Goal: Transaction & Acquisition: Book appointment/travel/reservation

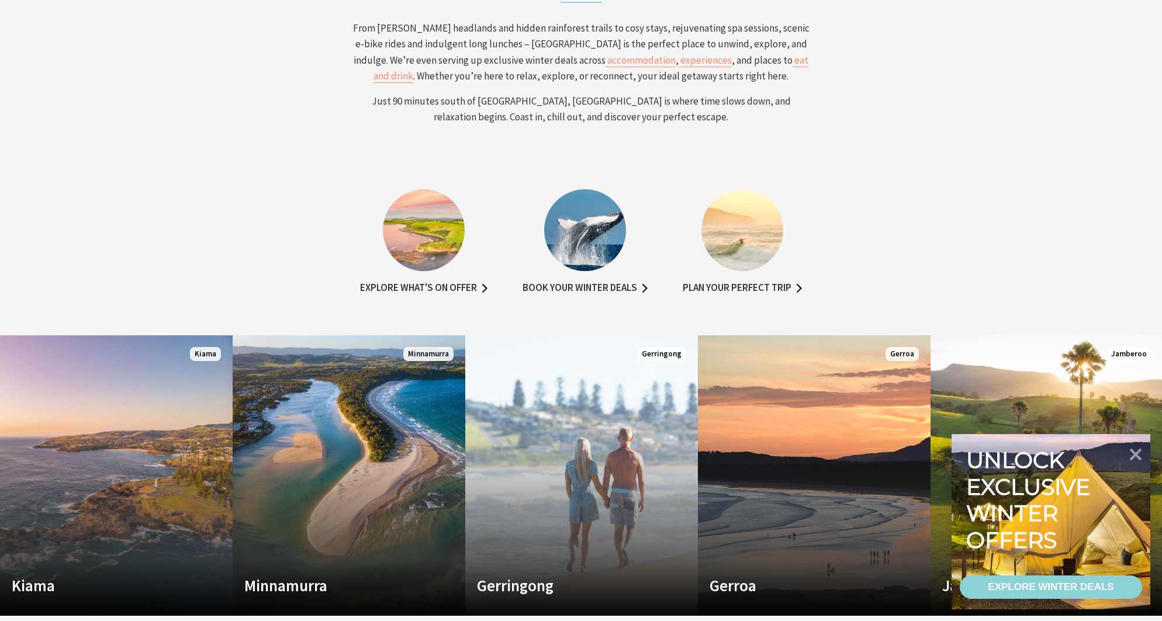
scroll to position [642, 0]
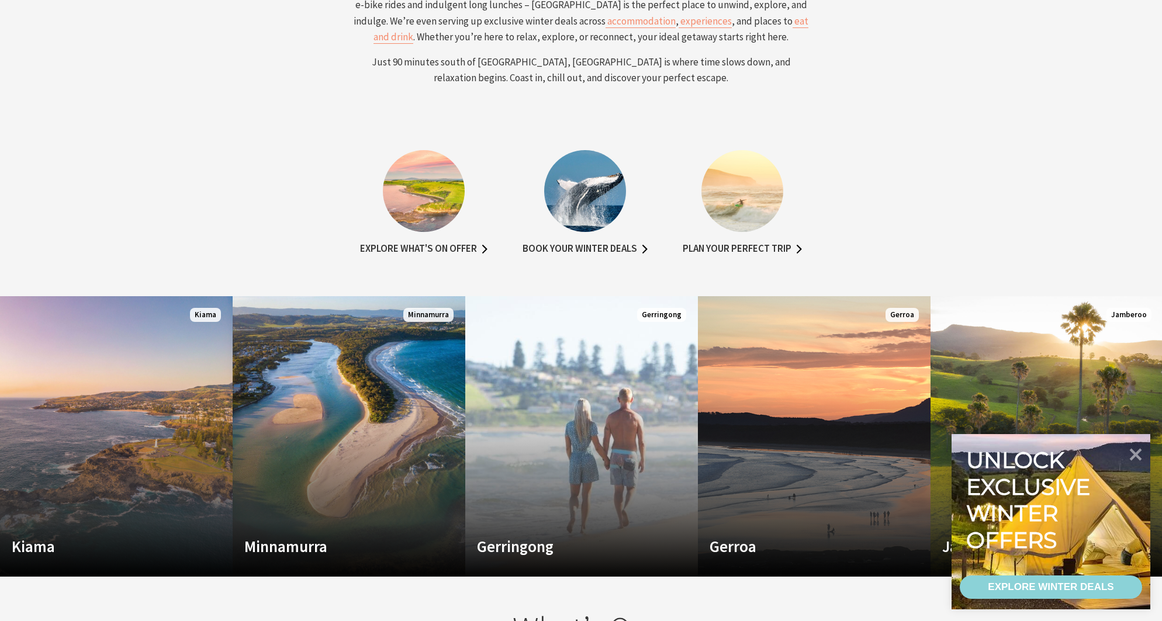
click at [598, 200] on img at bounding box center [585, 191] width 82 height 82
click at [606, 254] on link "Book your winter deals" at bounding box center [585, 249] width 125 height 17
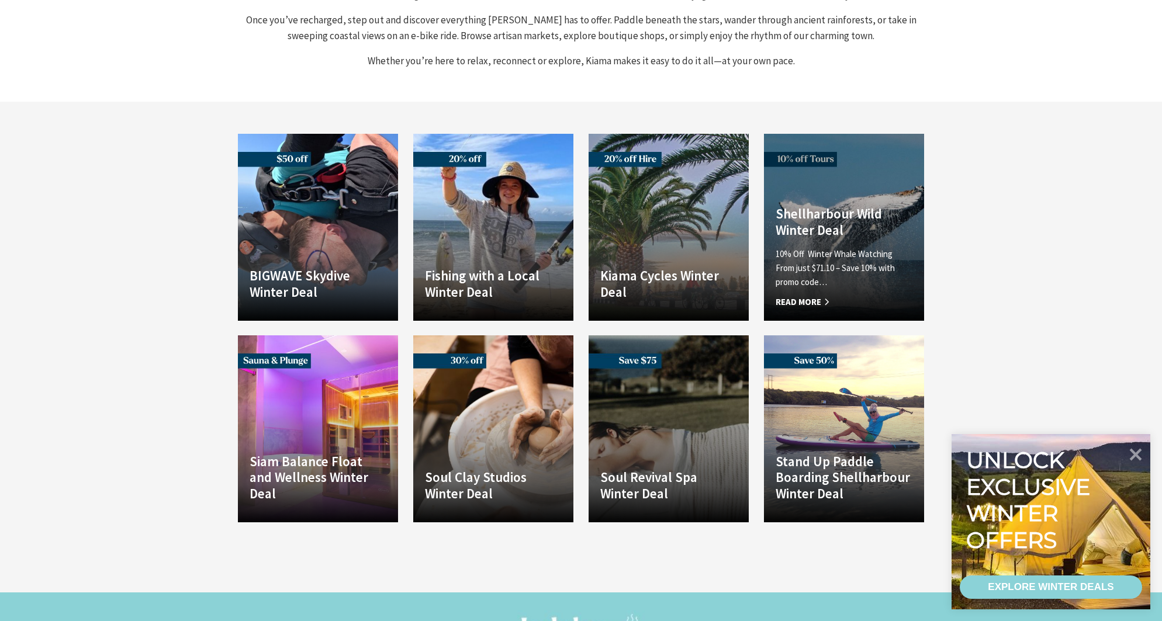
scroll to position [745, 0]
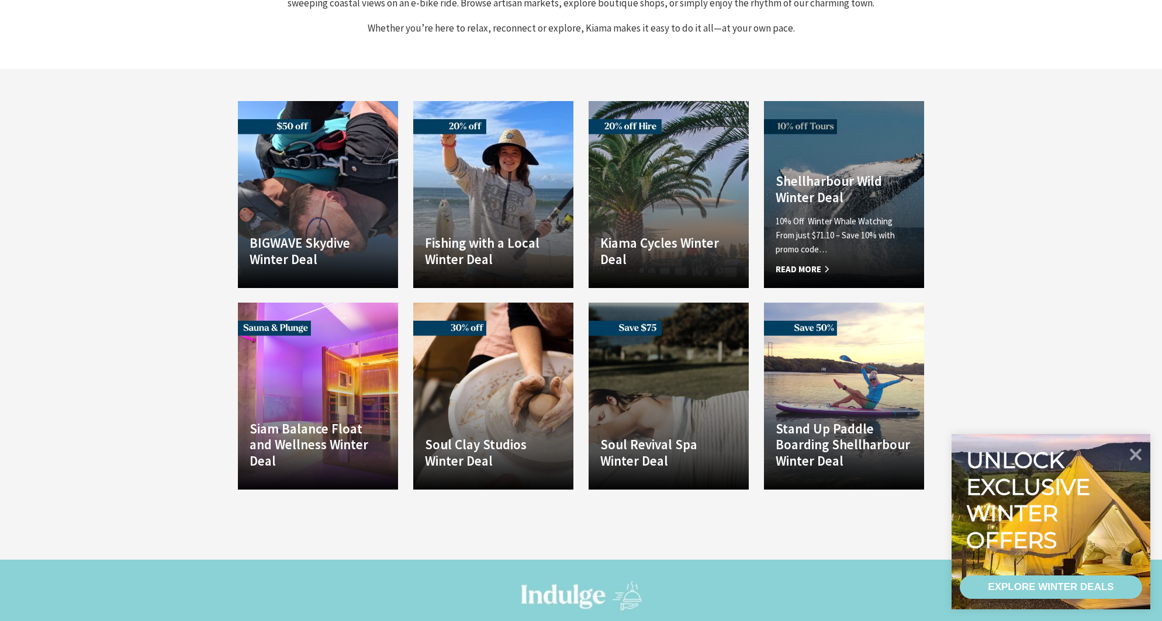
click at [853, 215] on p "10% Off Winter Whale Watching From just $71.10 – Save 10% with promo code…" at bounding box center [844, 236] width 137 height 42
